Goal: Find specific page/section

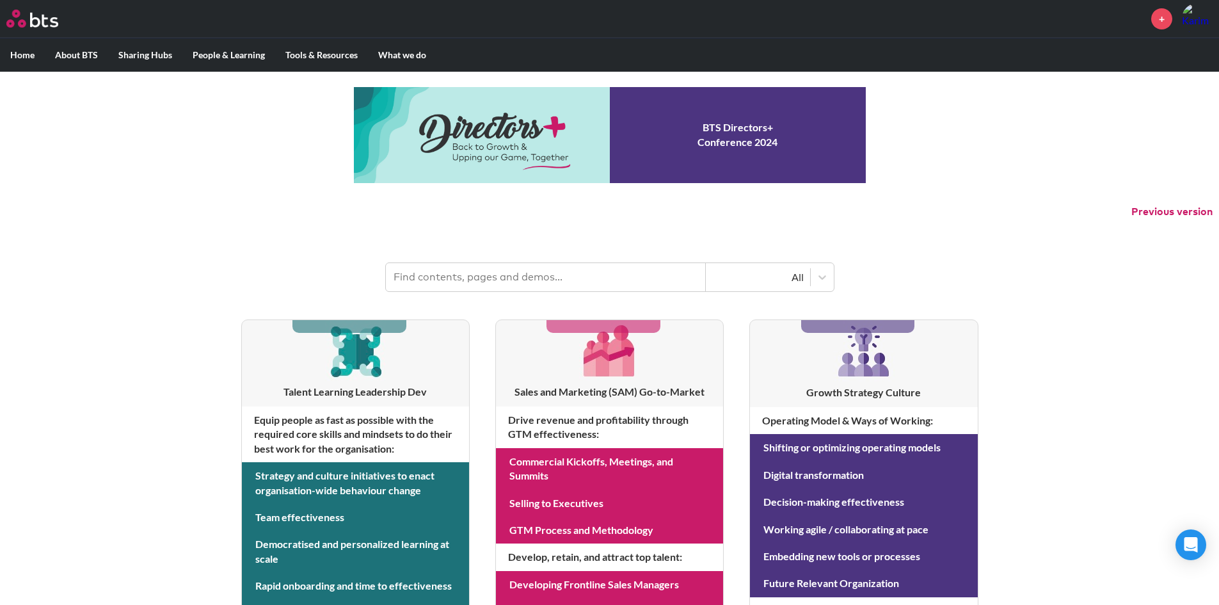
click at [819, 23] on img at bounding box center [1197, 18] width 31 height 31
click at [32, 49] on label "Home" at bounding box center [22, 54] width 45 height 33
click at [0, 0] on input "Home" at bounding box center [0, 0] width 0 height 0
click at [560, 273] on input "text" at bounding box center [546, 277] width 320 height 28
type input "multipliers"
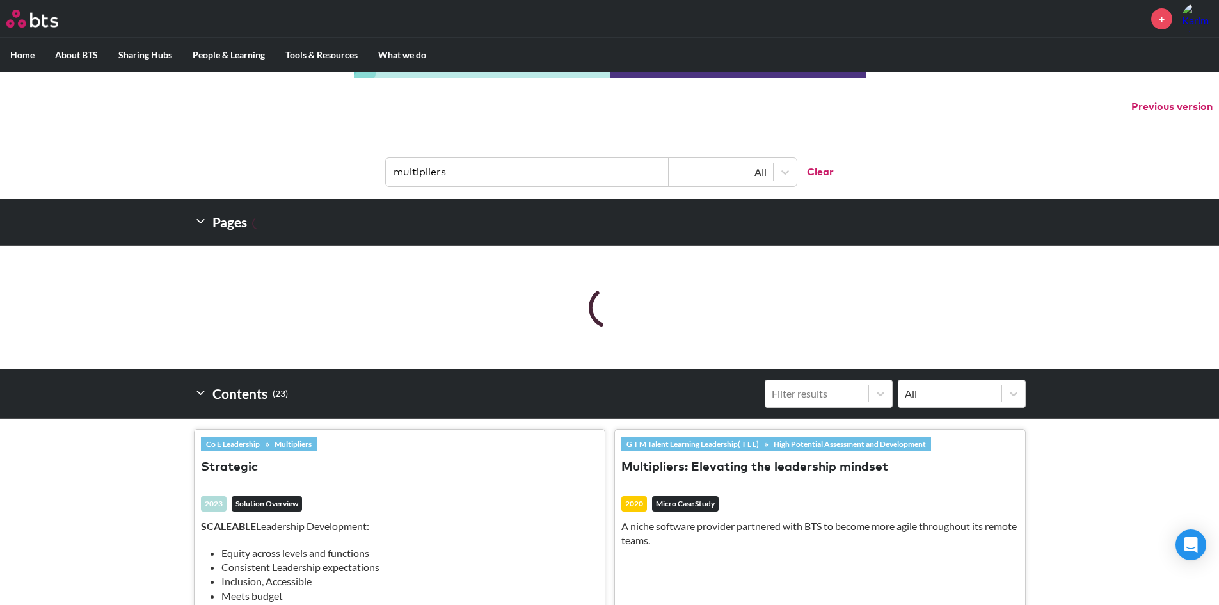
scroll to position [128, 0]
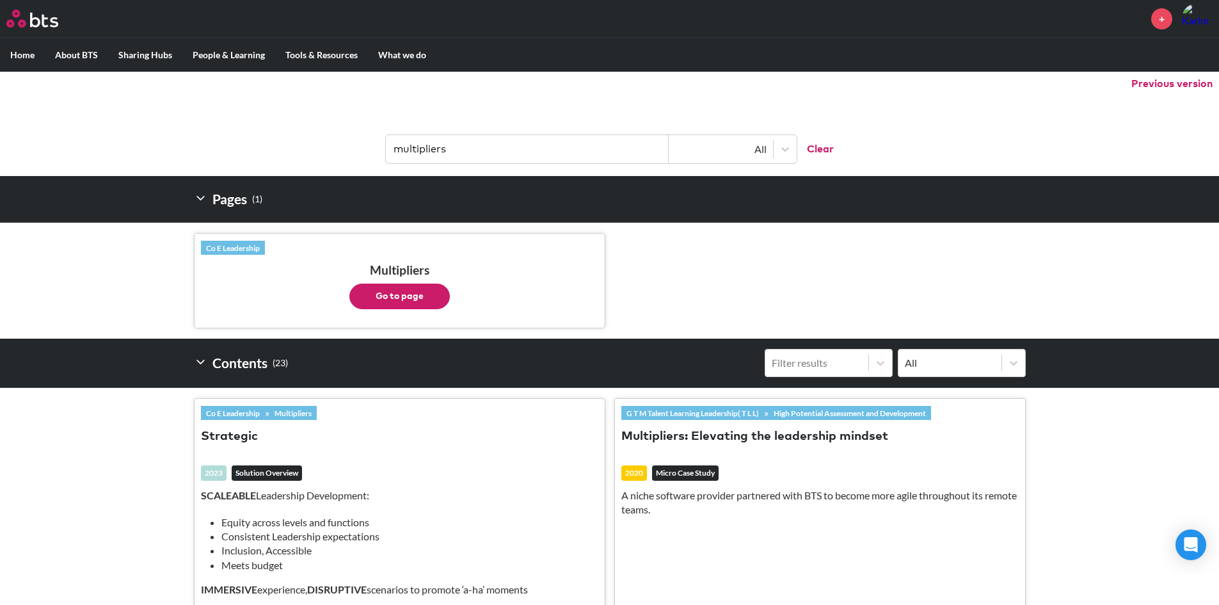
click at [422, 294] on button "Go to page" at bounding box center [399, 297] width 100 height 26
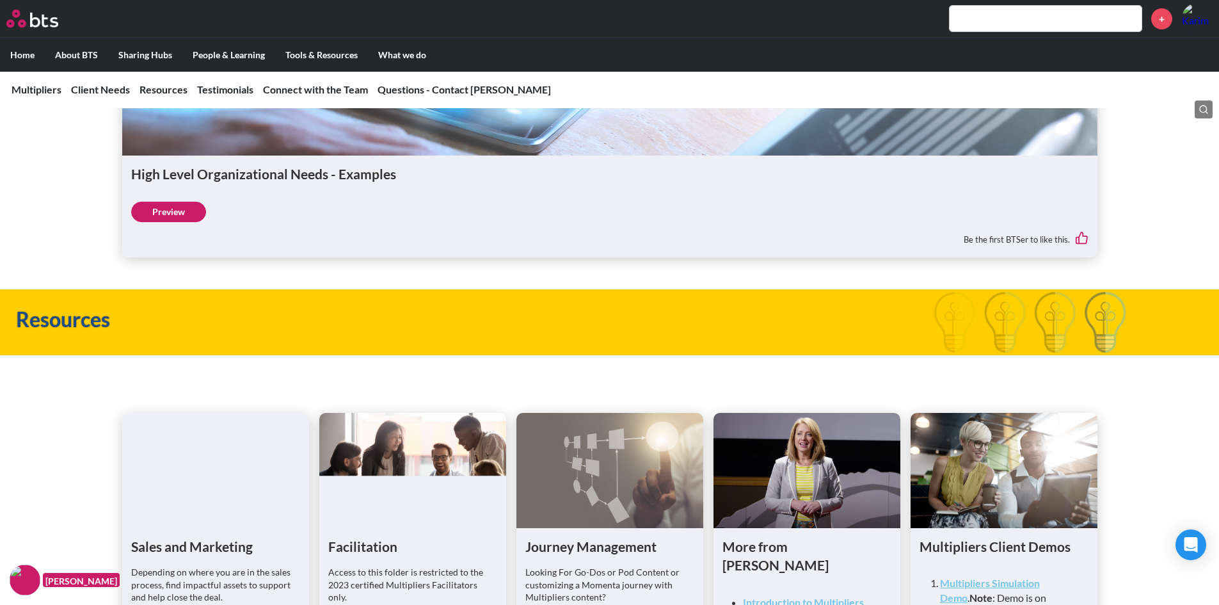
scroll to position [3328, 0]
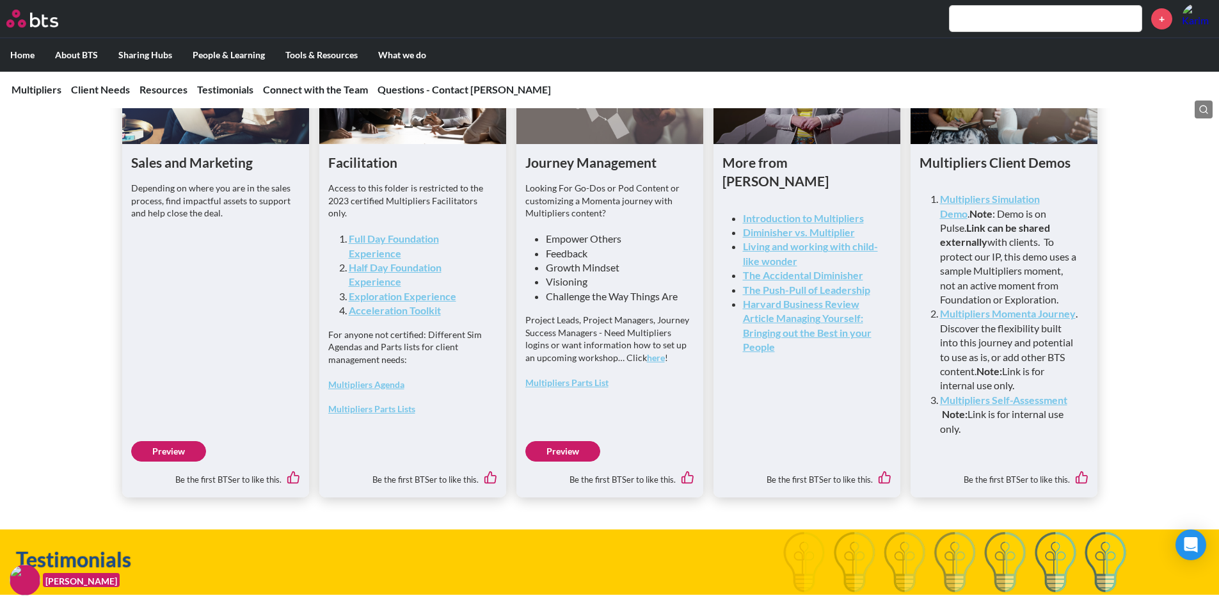
click at [390, 414] on link "Multipliers Parts Lists" at bounding box center [371, 408] width 87 height 11
click at [589, 388] on link "Multipliers Parts List" at bounding box center [566, 382] width 83 height 11
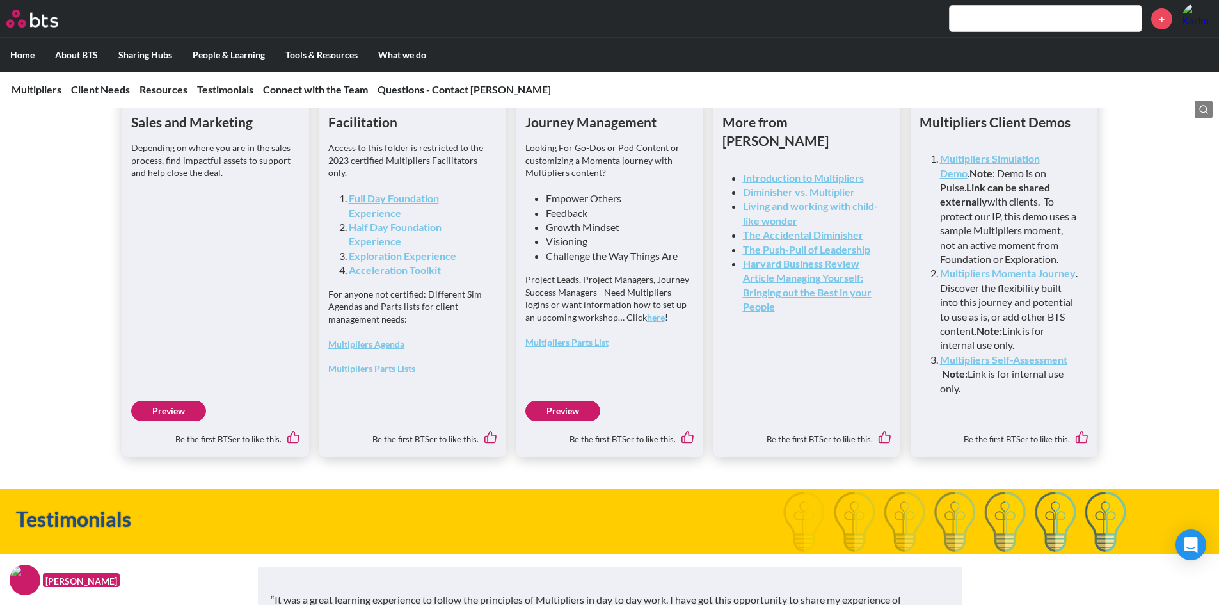
scroll to position [3346, 0]
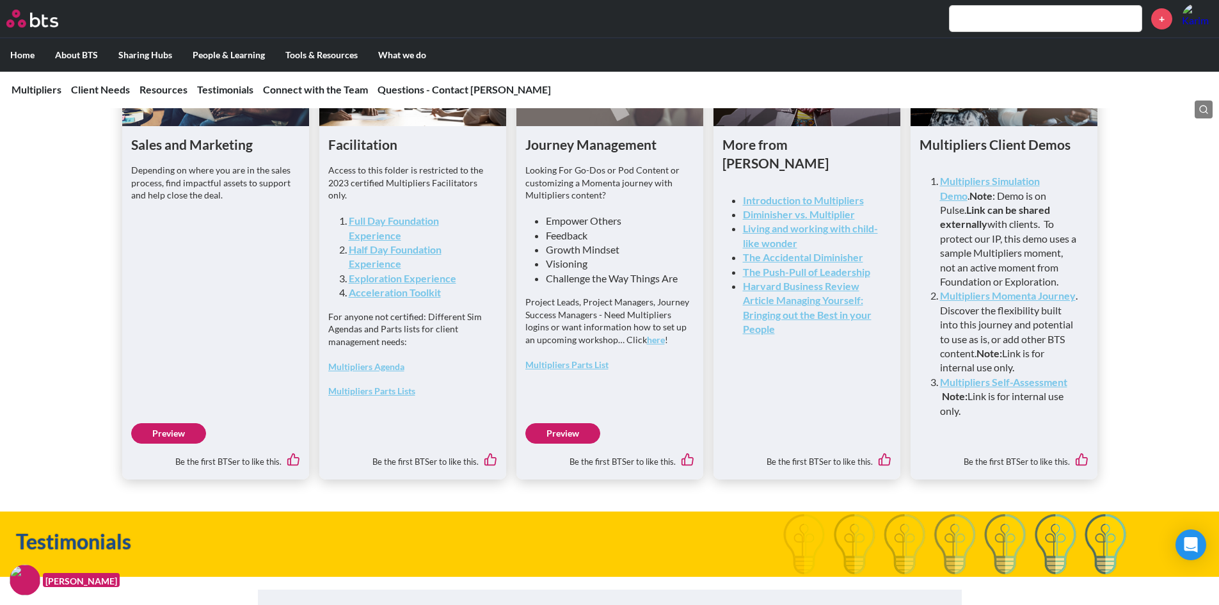
click at [584, 370] on link "Multipliers Parts List" at bounding box center [566, 364] width 83 height 11
